Goal: Find specific page/section: Find specific page/section

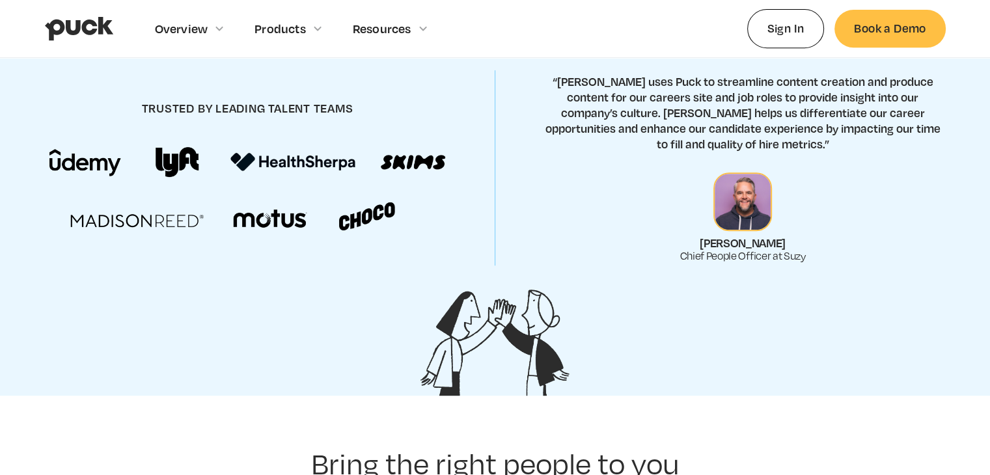
scroll to position [586, 0]
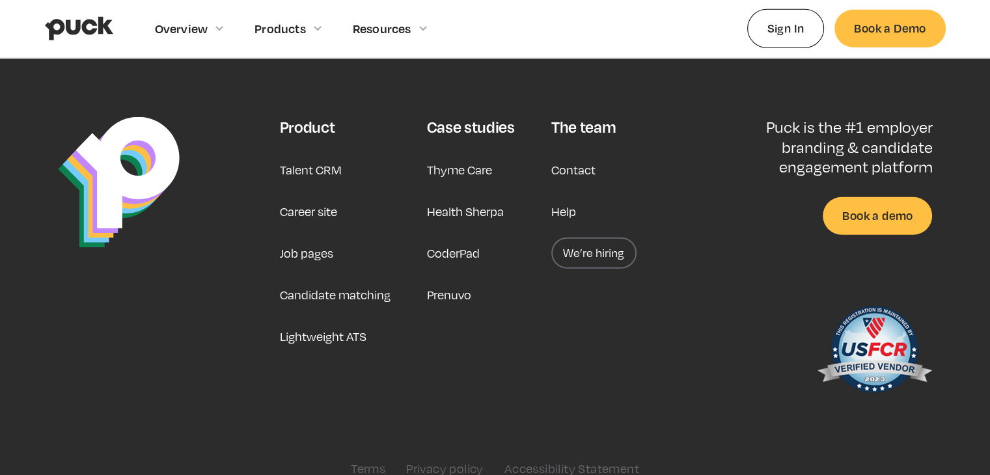
scroll to position [3414, 0]
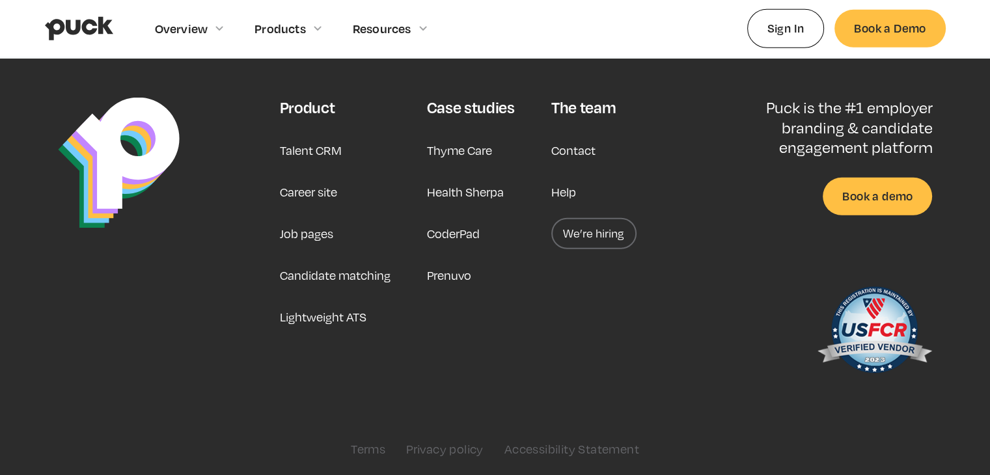
click at [310, 193] on link "Career site" at bounding box center [307, 191] width 57 height 31
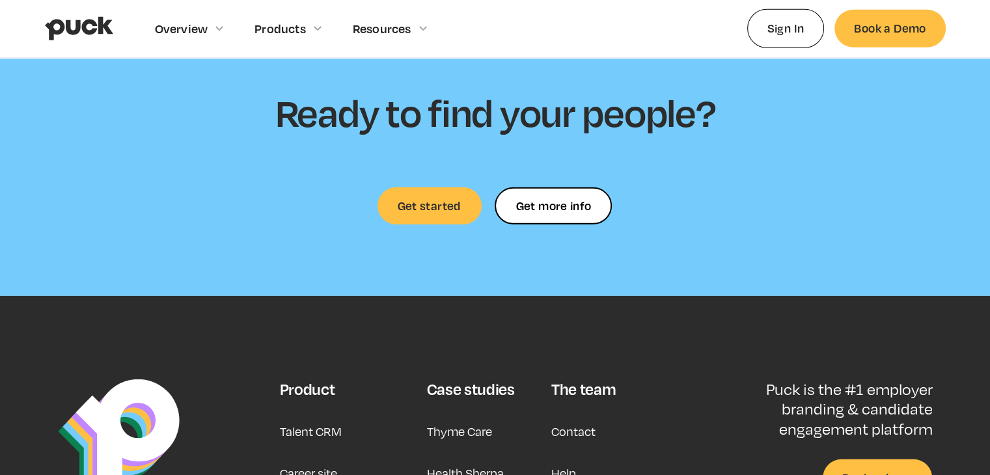
scroll to position [3776, 0]
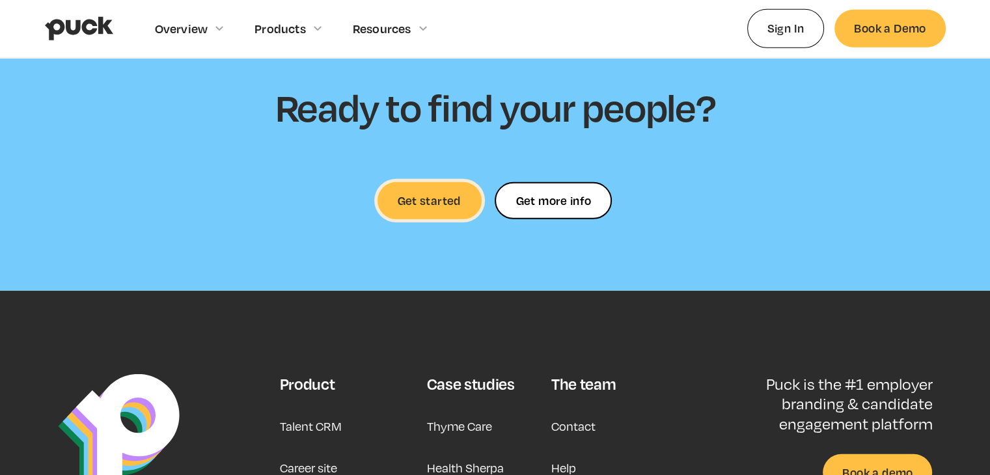
click at [434, 182] on link "Get started" at bounding box center [430, 200] width 104 height 37
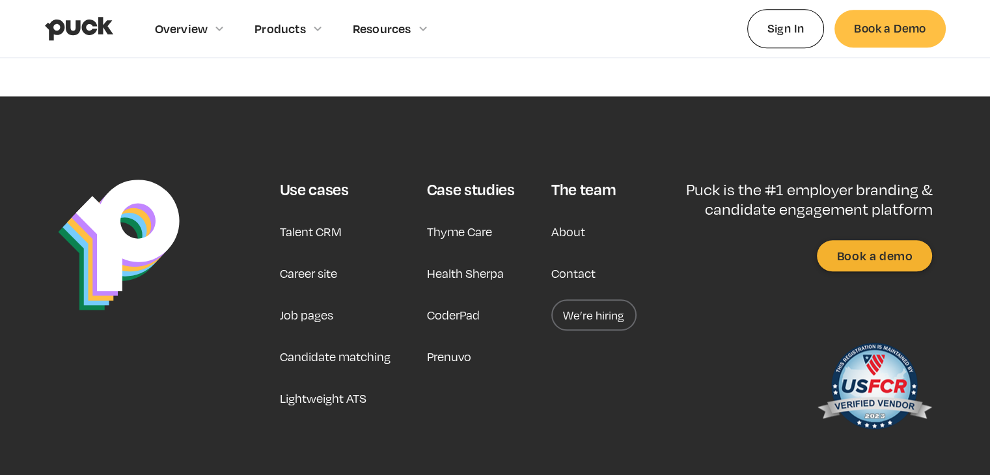
scroll to position [1425, 0]
